Goal: Information Seeking & Learning: Learn about a topic

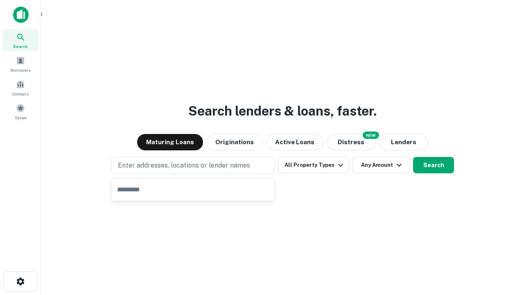
type input "**********"
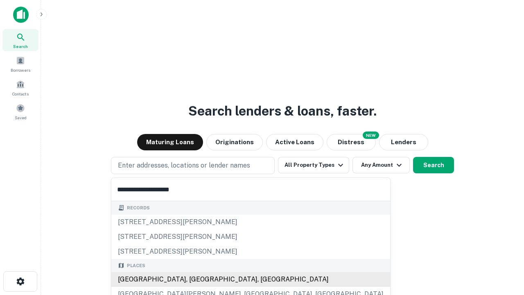
click at [196, 279] on div "[GEOGRAPHIC_DATA], [GEOGRAPHIC_DATA], [GEOGRAPHIC_DATA]" at bounding box center [250, 279] width 279 height 15
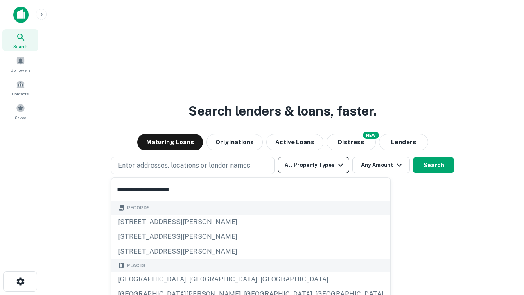
click at [314, 165] on button "All Property Types" at bounding box center [313, 165] width 71 height 16
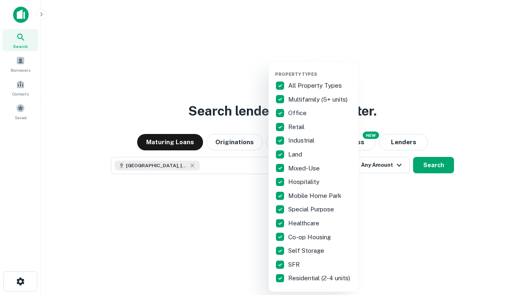
click at [320, 69] on button "button" at bounding box center [320, 69] width 90 height 0
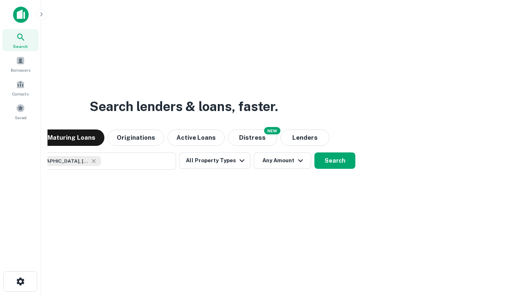
scroll to position [13, 0]
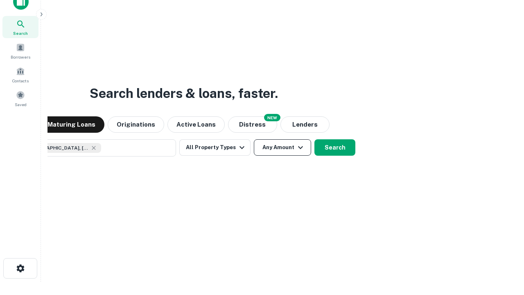
click at [254, 139] on button "Any Amount" at bounding box center [282, 147] width 57 height 16
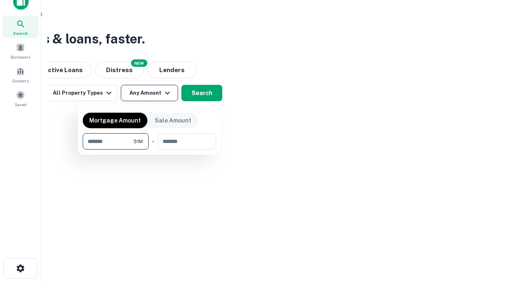
type input "*******"
click at [150, 150] on button "button" at bounding box center [150, 150] width 134 height 0
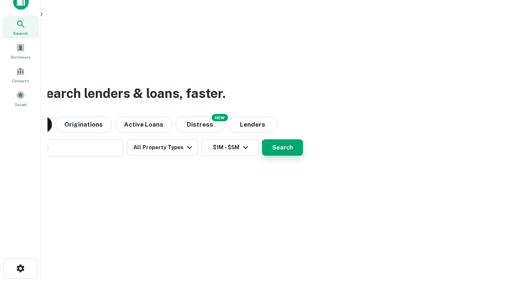
click at [262, 139] on button "Search" at bounding box center [282, 147] width 41 height 16
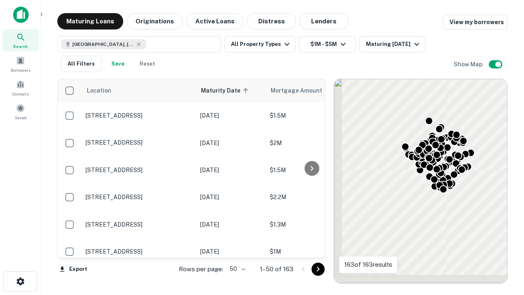
click at [236, 269] on body "Search Borrowers Contacts Saved Maturing Loans Originations Active Loans Distre…" at bounding box center [262, 147] width 524 height 295
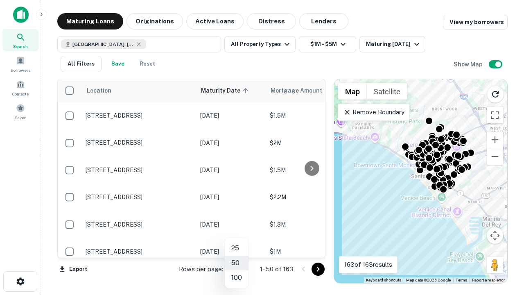
click at [237, 248] on li "25" at bounding box center [237, 248] width 24 height 15
